Goal: Check status

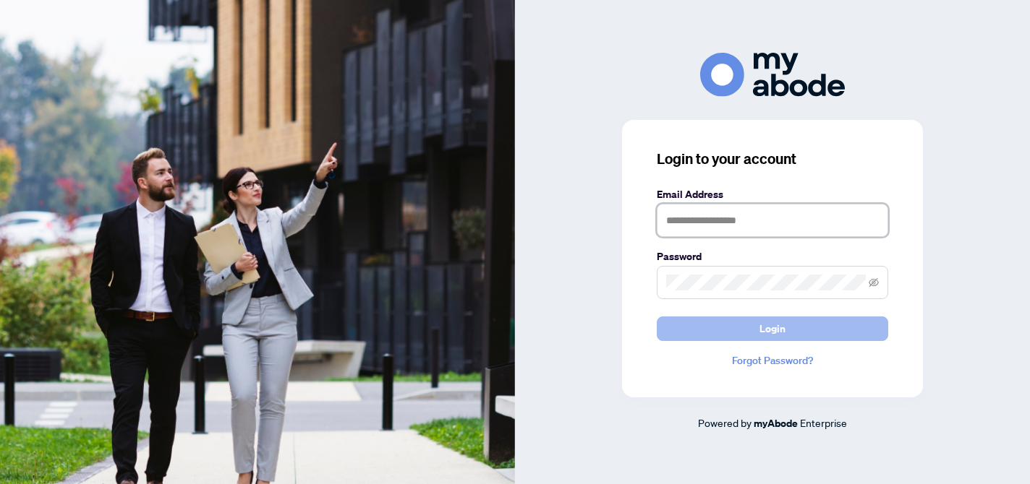
type input "**********"
click at [759, 334] on span "Login" at bounding box center [772, 328] width 26 height 23
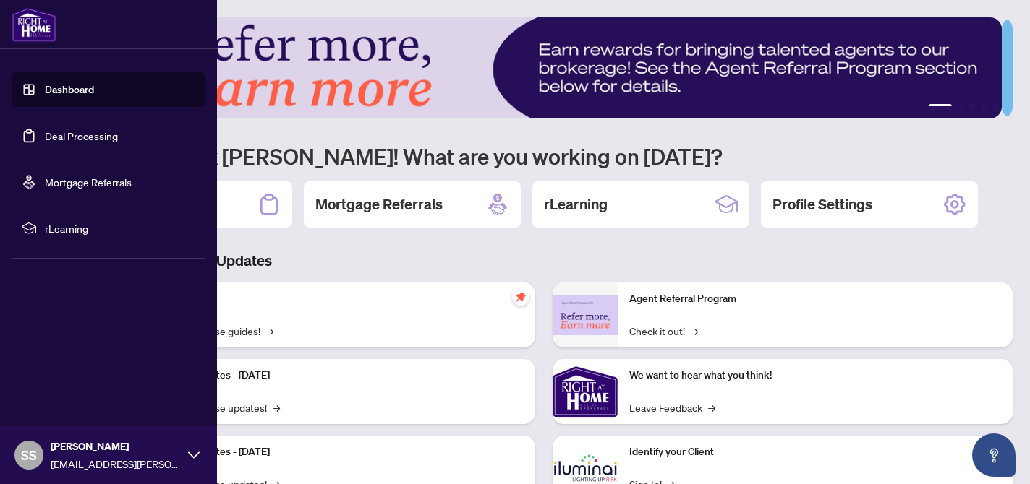
click at [54, 136] on link "Deal Processing" at bounding box center [81, 135] width 73 height 13
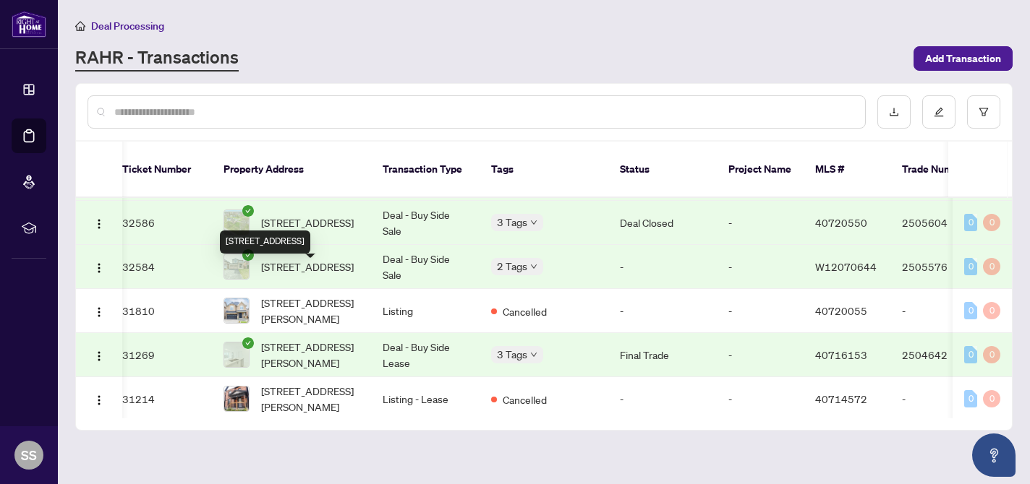
scroll to position [1677, 12]
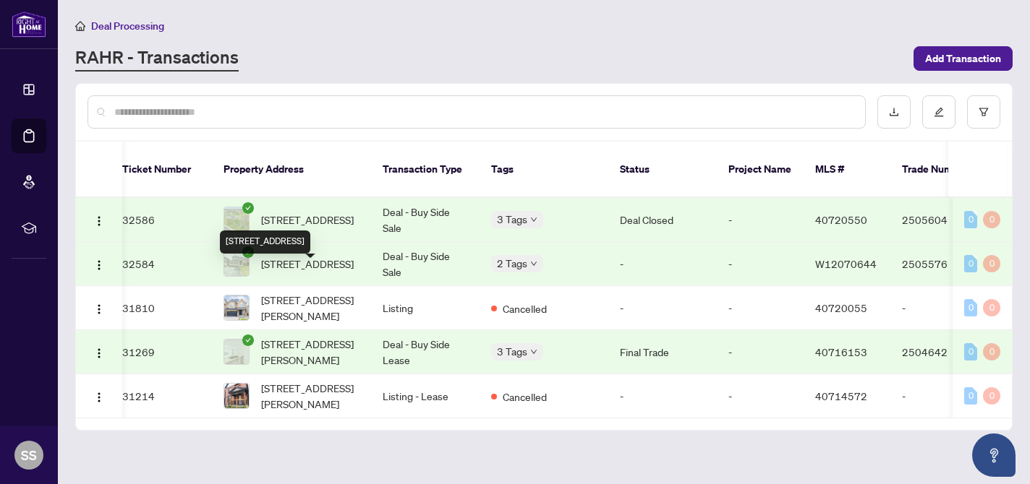
click at [311, 272] on span "[STREET_ADDRESS]" at bounding box center [307, 264] width 93 height 16
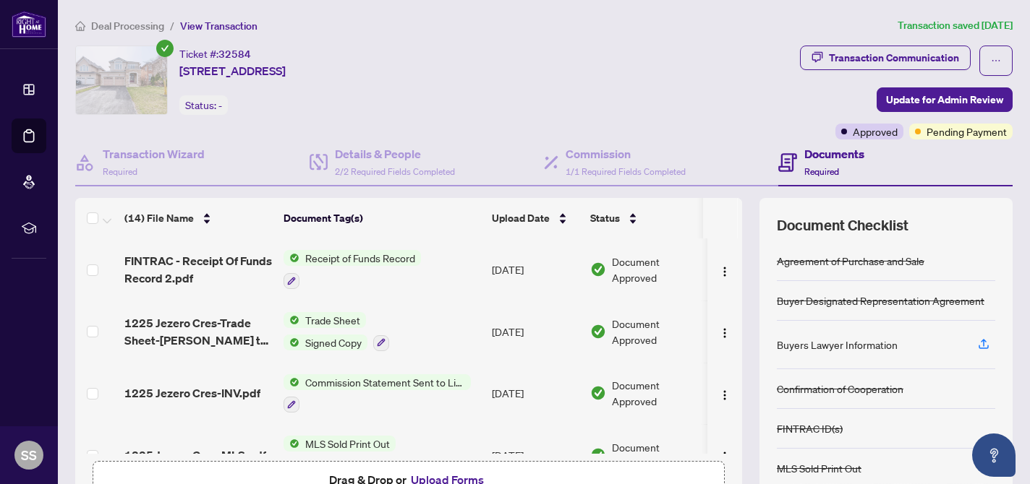
click at [955, 137] on span "Pending Payment" at bounding box center [966, 132] width 80 height 16
click at [924, 57] on div "Transaction Communication" at bounding box center [894, 57] width 130 height 23
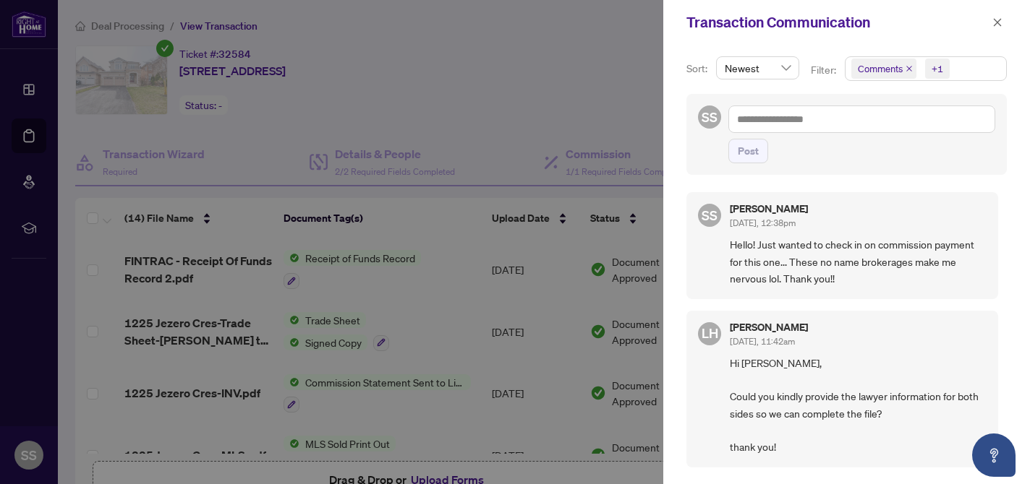
scroll to position [1, 0]
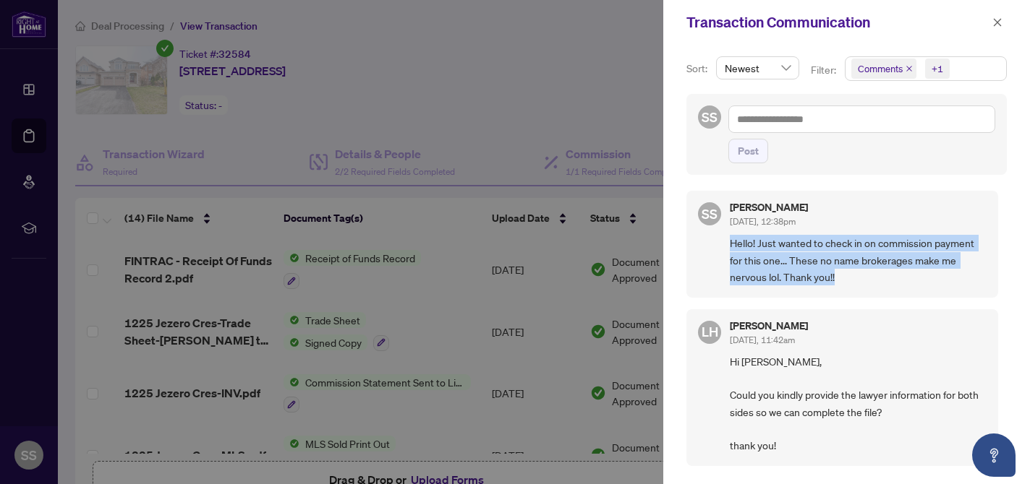
drag, startPoint x: 726, startPoint y: 242, endPoint x: 855, endPoint y: 283, distance: 135.1
click at [855, 283] on div "SS [PERSON_NAME] [DATE], 12:38pm Hello! Just wanted to check in on commission p…" at bounding box center [842, 244] width 312 height 106
copy span "Hello! Just wanted to check in on commission payment for this one... These no n…"
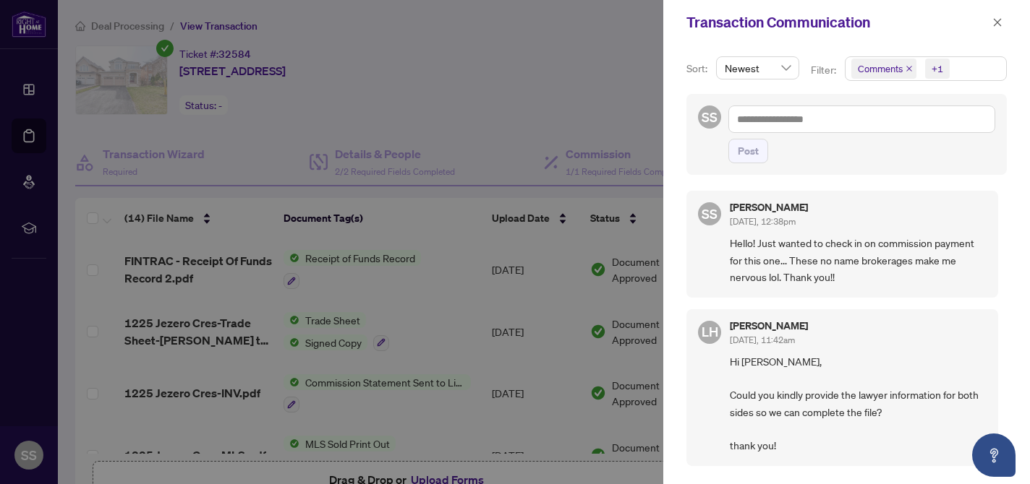
click at [435, 213] on div at bounding box center [515, 242] width 1030 height 484
click at [993, 19] on icon "close" at bounding box center [997, 22] width 8 height 8
